Goal: Information Seeking & Learning: Learn about a topic

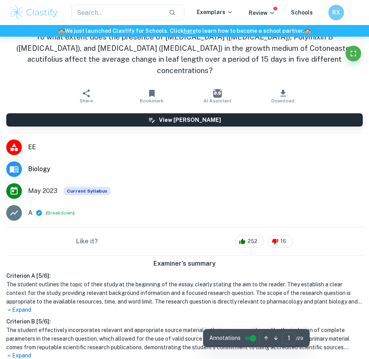
scroll to position [324, 0]
type input "2"
checkbox input "true"
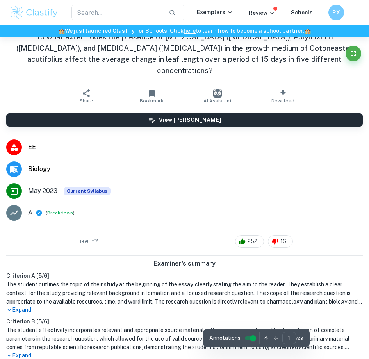
checkbox input "true"
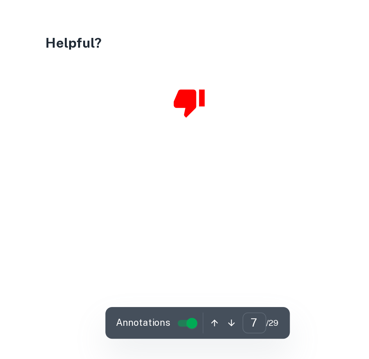
scroll to position [1625, 0]
type input "8"
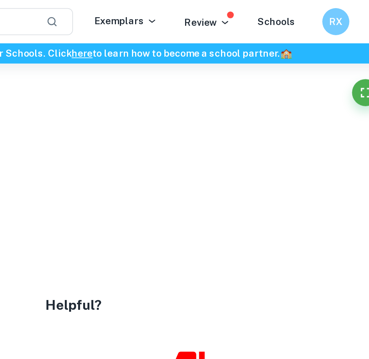
scroll to position [1740, 0]
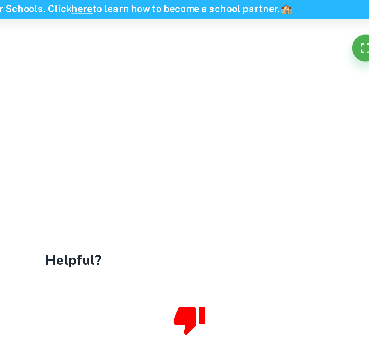
click at [129, 91] on span "Length of the" at bounding box center [119, 90] width 19 height 4
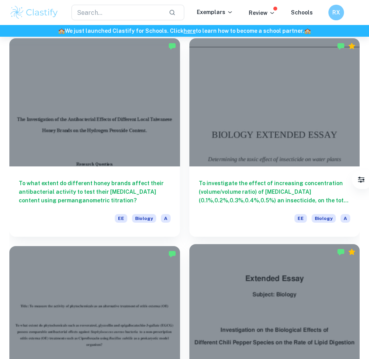
scroll to position [668, 0]
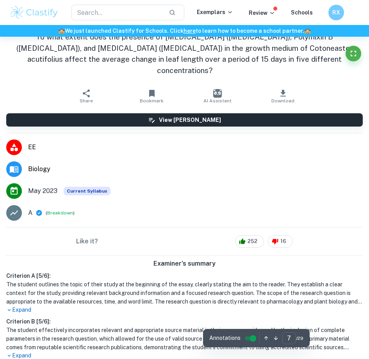
type input "8"
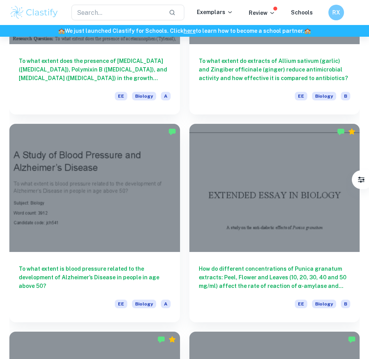
scroll to position [1204, 0]
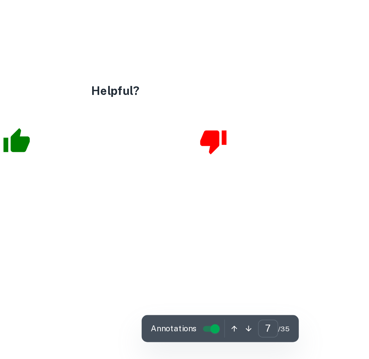
scroll to position [1757, 0]
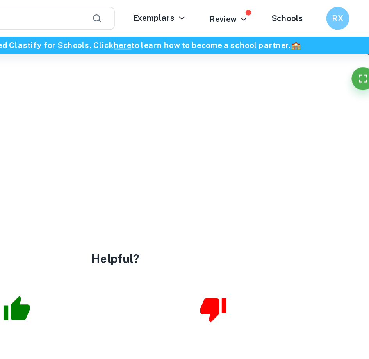
click at [222, 43] on div "3 Figure 1 1 : The stomatal closure in open (A) and closed (B) conditions with …" at bounding box center [184, 106] width 199 height 281
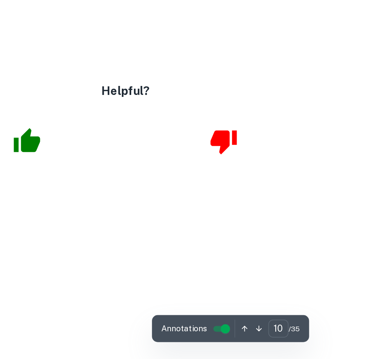
scroll to position [2595, 0]
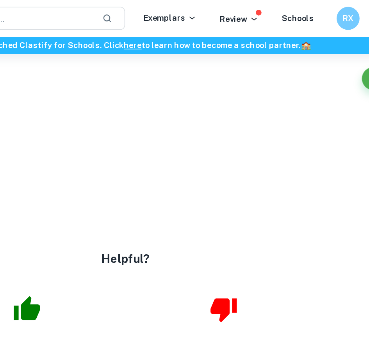
type input "9"
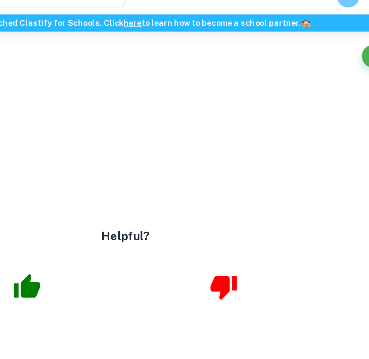
click at [206, 84] on span "magnetopriming rely on exposure" at bounding box center [179, 83] width 54 height 4
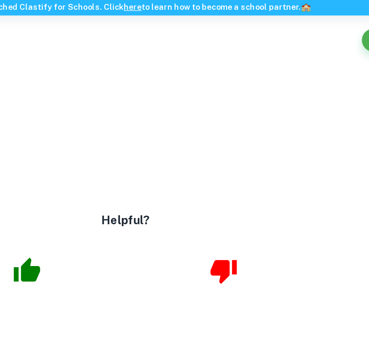
drag, startPoint x: 168, startPoint y: 56, endPoint x: 353, endPoint y: 176, distance: 221.1
drag, startPoint x: 220, startPoint y: 91, endPoint x: 236, endPoint y: 104, distance: 20.1
click at [236, 104] on div at bounding box center [184, 38] width 199 height 281
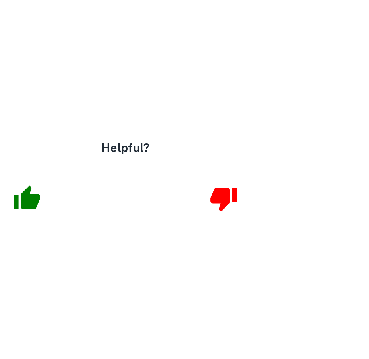
drag, startPoint x: 221, startPoint y: 149, endPoint x: 256, endPoint y: 216, distance: 76.2
click at [256, 216] on div "7 Source and species of plant N/A Due to different salt tolerances (Jamil et al…" at bounding box center [184, 323] width 199 height 281
drag, startPoint x: 220, startPoint y: 226, endPoint x: 267, endPoint y: 242, distance: 49.4
click at [267, 242] on div "7 Source and species of plant N/A Due to different salt tolerances (Jamil et al…" at bounding box center [184, 323] width 199 height 281
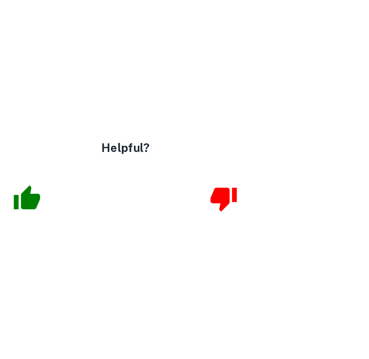
click at [200, 231] on span "making results incomparable." at bounding box center [175, 229] width 47 height 4
drag, startPoint x: 269, startPoint y: 244, endPoint x: 247, endPoint y: 241, distance: 22.1
click at [247, 241] on div "7 Source and species of plant N/A Due to different salt tolerances (Jamil et al…" at bounding box center [184, 323] width 199 height 281
drag, startPoint x: 265, startPoint y: 242, endPoint x: 222, endPoint y: 226, distance: 46.5
click at [222, 226] on div "7 Source and species of plant N/A Due to different salt tolerances (Jamil et al…" at bounding box center [184, 323] width 199 height 281
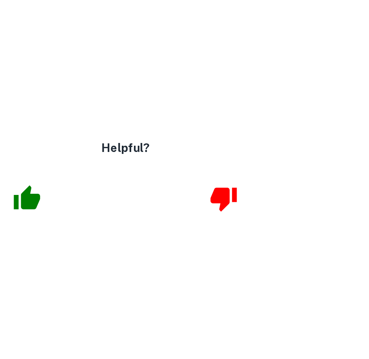
copy div "Due to different salt tolerances ([PERSON_NAME] et al., 2007), under optimum te…"
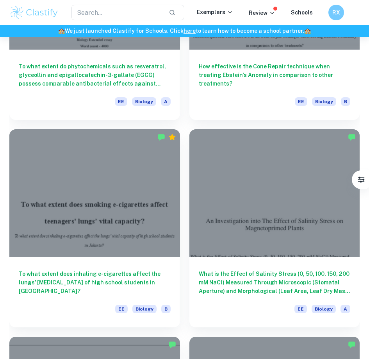
scroll to position [1561, 0]
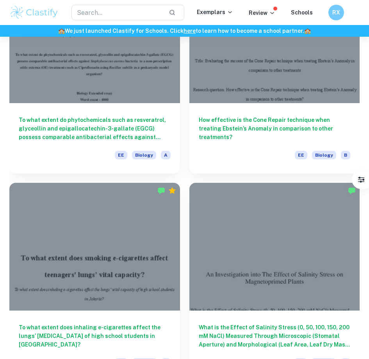
click at [0, 0] on input "A" at bounding box center [0, 0] width 0 height 0
checkbox input "true"
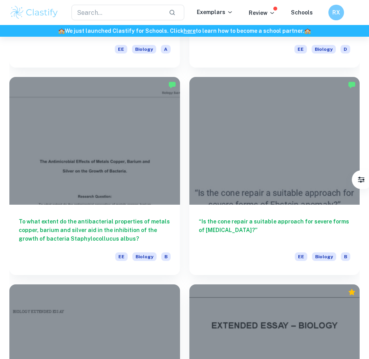
scroll to position [2289, 0]
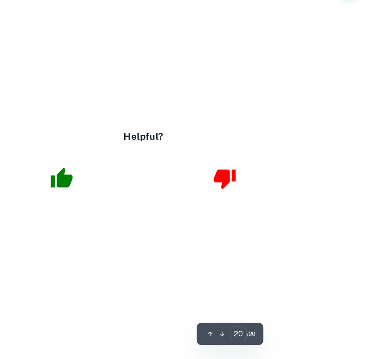
scroll to position [4949, 0]
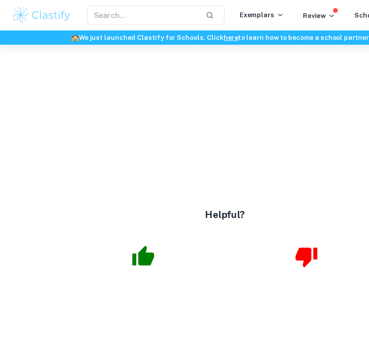
type input "18"
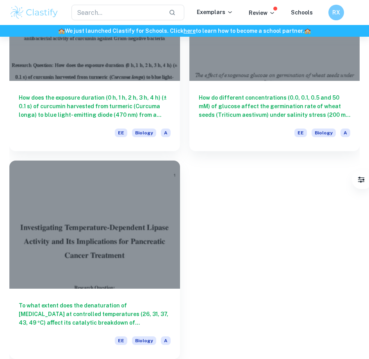
scroll to position [1668, 0]
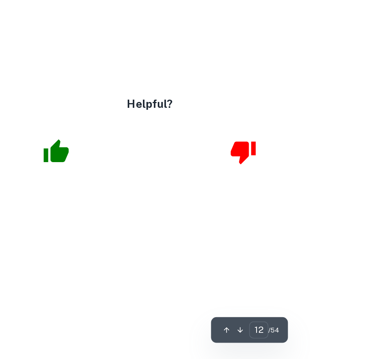
scroll to position [3123, 0]
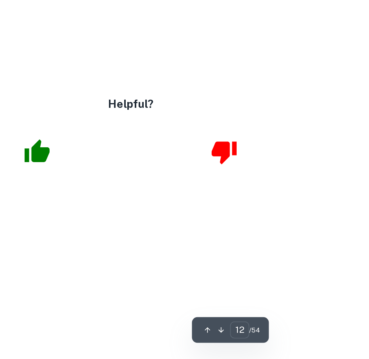
type input "13"
drag, startPoint x: 204, startPoint y: 167, endPoint x: 281, endPoint y: 321, distance: 172.0
click at [281, 321] on div "13 4.1.2 Controlled Variables Table 1. Controlled variables, their significance…" at bounding box center [184, 243] width 199 height 281
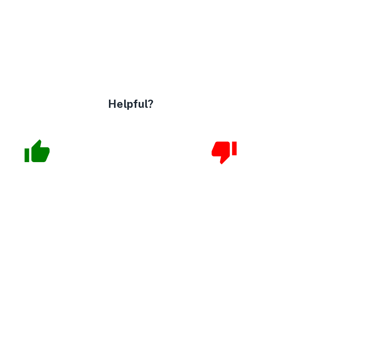
copy div "Different wavelengths correspond to different energies, where shorter wavelengt…"
